Goal: Task Accomplishment & Management: Manage account settings

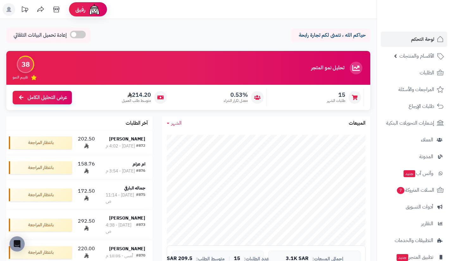
scroll to position [313, 0]
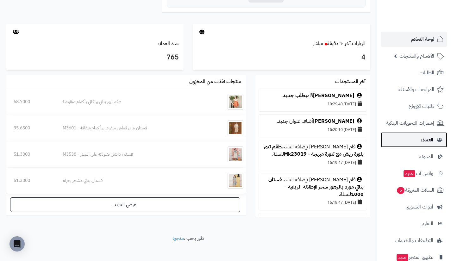
click at [401, 144] on link "العملاء" at bounding box center [414, 139] width 66 height 15
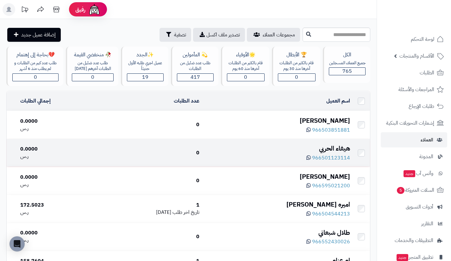
click at [331, 151] on div "هيفاء الحربي" at bounding box center [277, 148] width 146 height 9
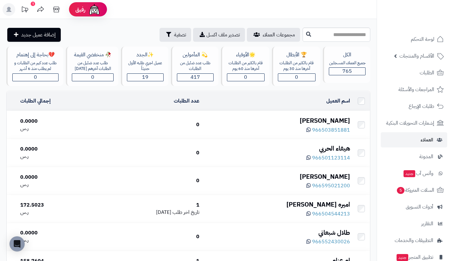
click at [328, 119] on div "بدرية الزهراني" at bounding box center [277, 120] width 146 height 9
